Goal: Information Seeking & Learning: Check status

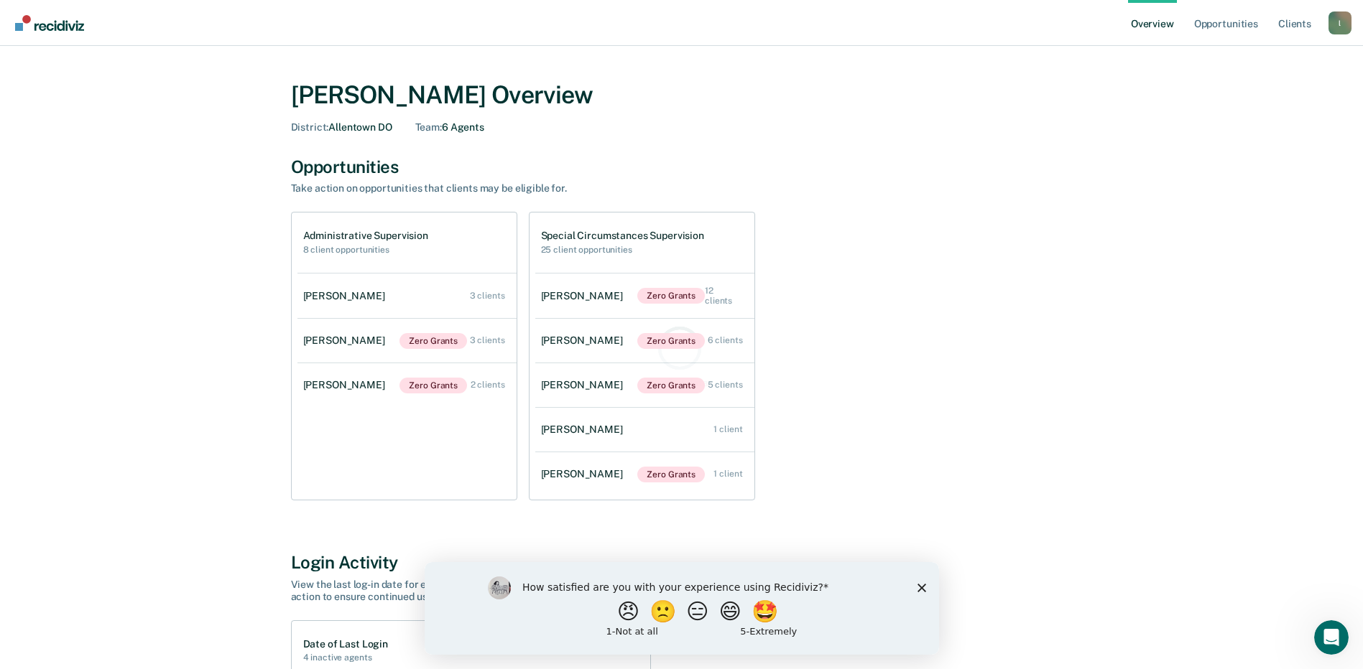
click at [917, 590] on polygon "Close survey" at bounding box center [921, 587] width 9 height 9
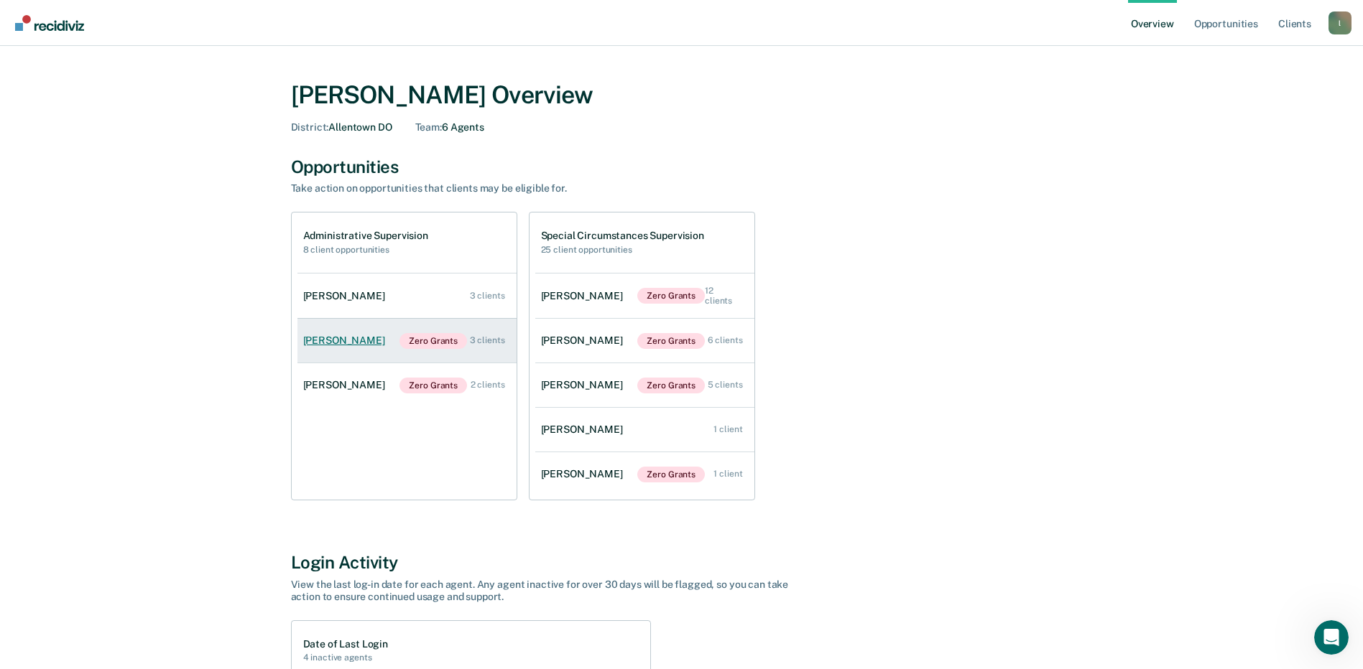
click at [369, 340] on div "[PERSON_NAME]" at bounding box center [347, 341] width 88 height 12
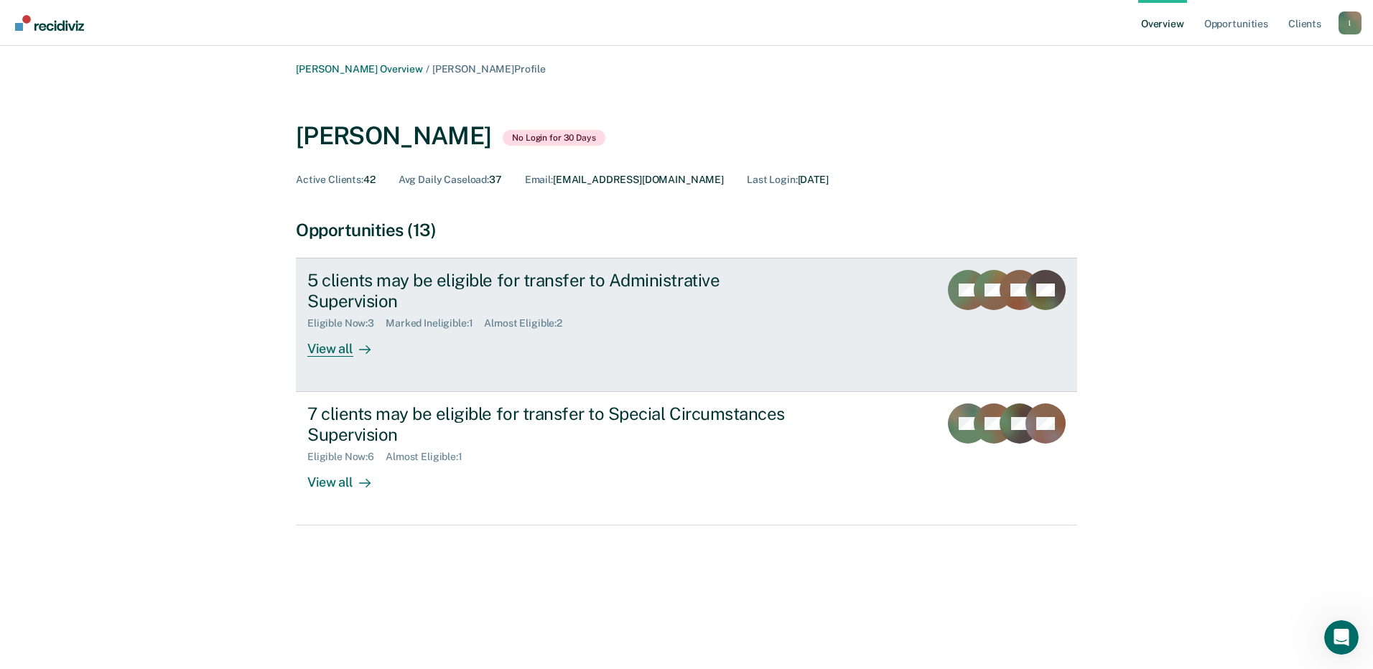
click at [471, 295] on div "5 clients may be eligible for transfer to Administrative Supervision" at bounding box center [559, 291] width 504 height 42
